Goal: Transaction & Acquisition: Subscribe to service/newsletter

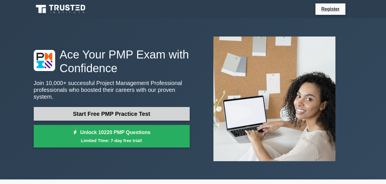
click at [129, 112] on link "Start Free PMP Practice Test" at bounding box center [112, 114] width 156 height 14
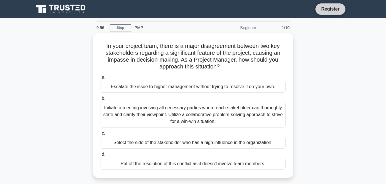
click at [331, 7] on link "Register" at bounding box center [330, 8] width 25 height 7
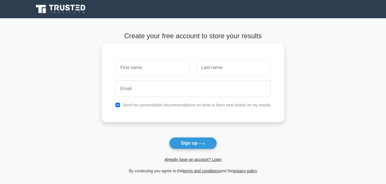
click at [138, 72] on input "text" at bounding box center [152, 67] width 74 height 17
type input "SSEM"
click at [205, 69] on input "text" at bounding box center [234, 67] width 74 height 17
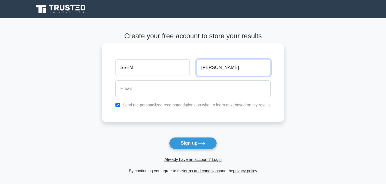
type input "DAVIS"
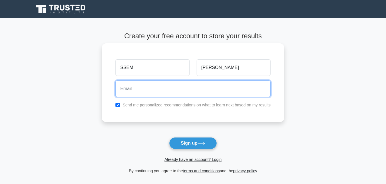
click at [186, 85] on input "email" at bounding box center [192, 89] width 155 height 17
type input "S"
type input "sembatyad34@gmail.com"
click at [169, 137] on button "Sign up" at bounding box center [193, 143] width 48 height 12
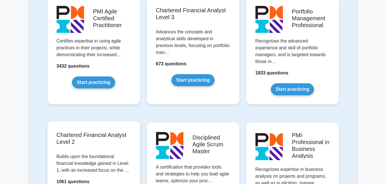
scroll to position [743, 0]
